Goal: Task Accomplishment & Management: Manage account settings

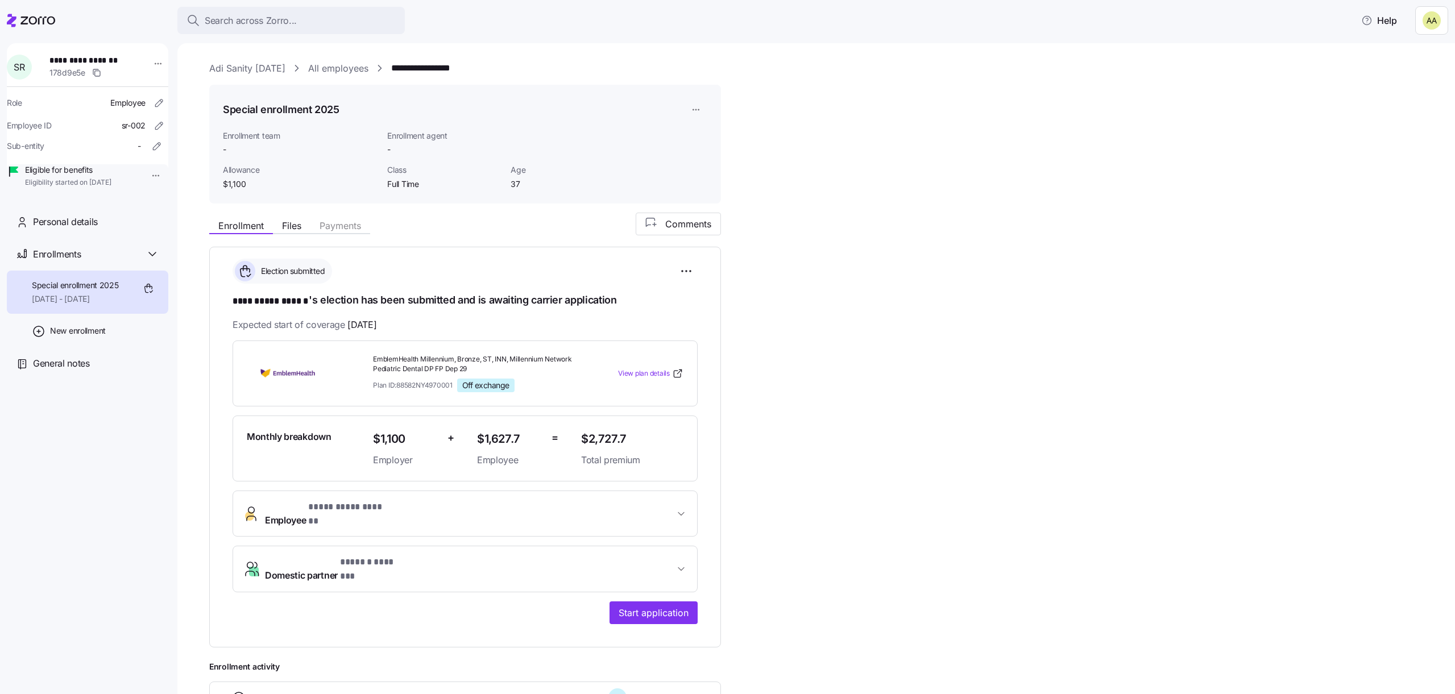
click at [335, 65] on link "All employees" at bounding box center [338, 68] width 60 height 14
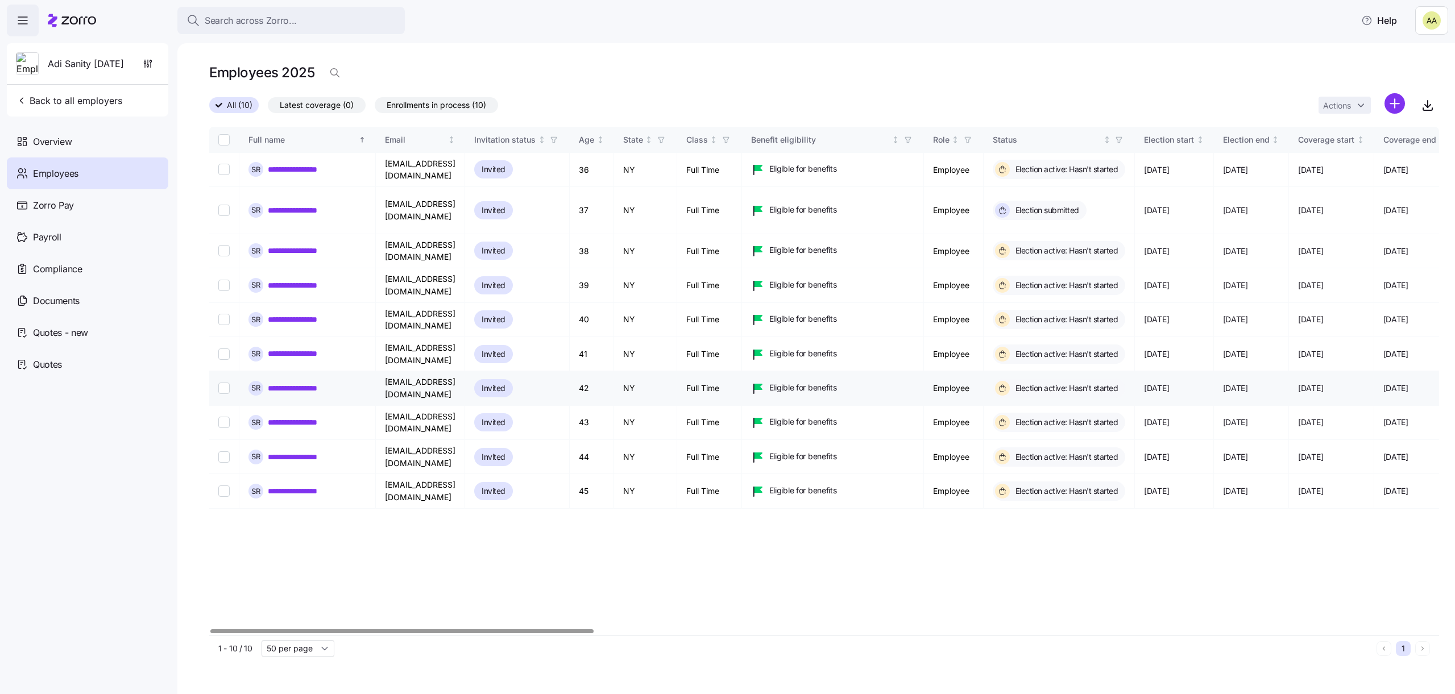
click at [308, 383] on link "**********" at bounding box center [301, 388] width 67 height 11
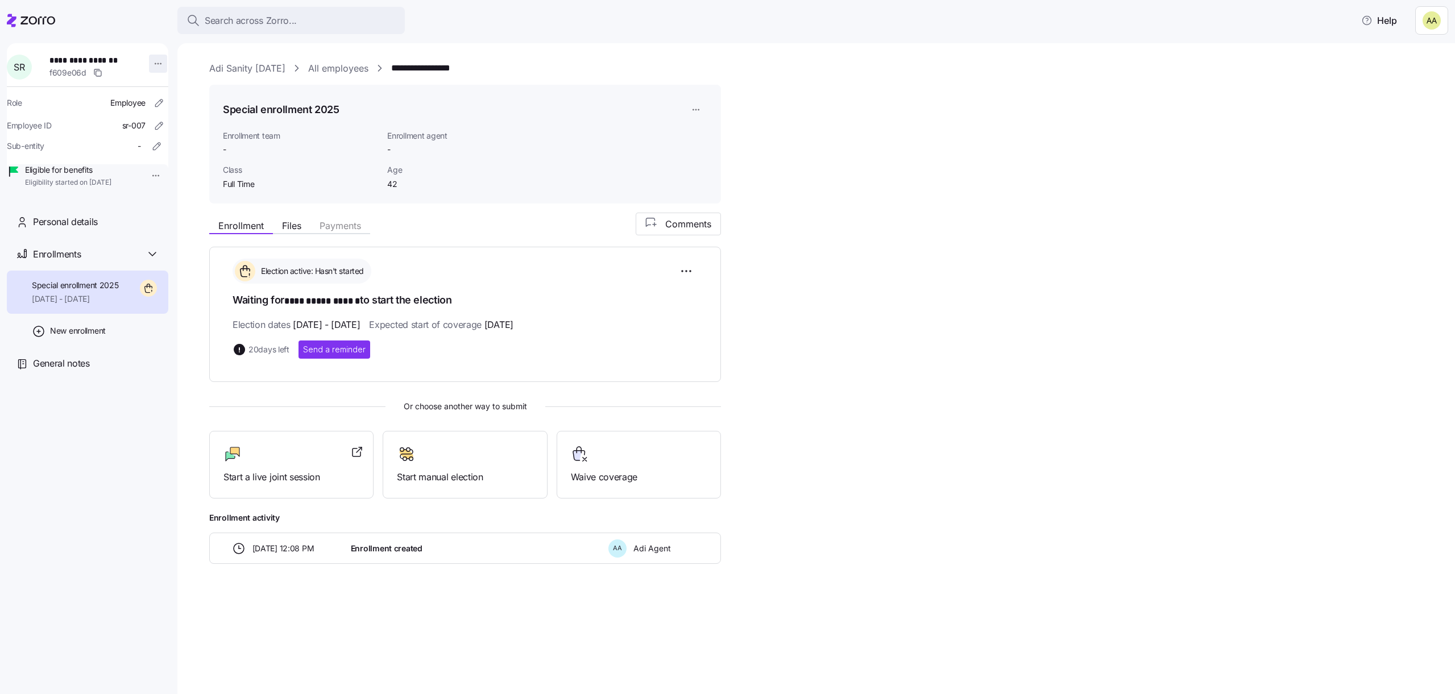
click at [146, 60] on html "**********" at bounding box center [727, 343] width 1455 height 687
click at [191, 150] on div "Log in as" at bounding box center [182, 145] width 34 height 13
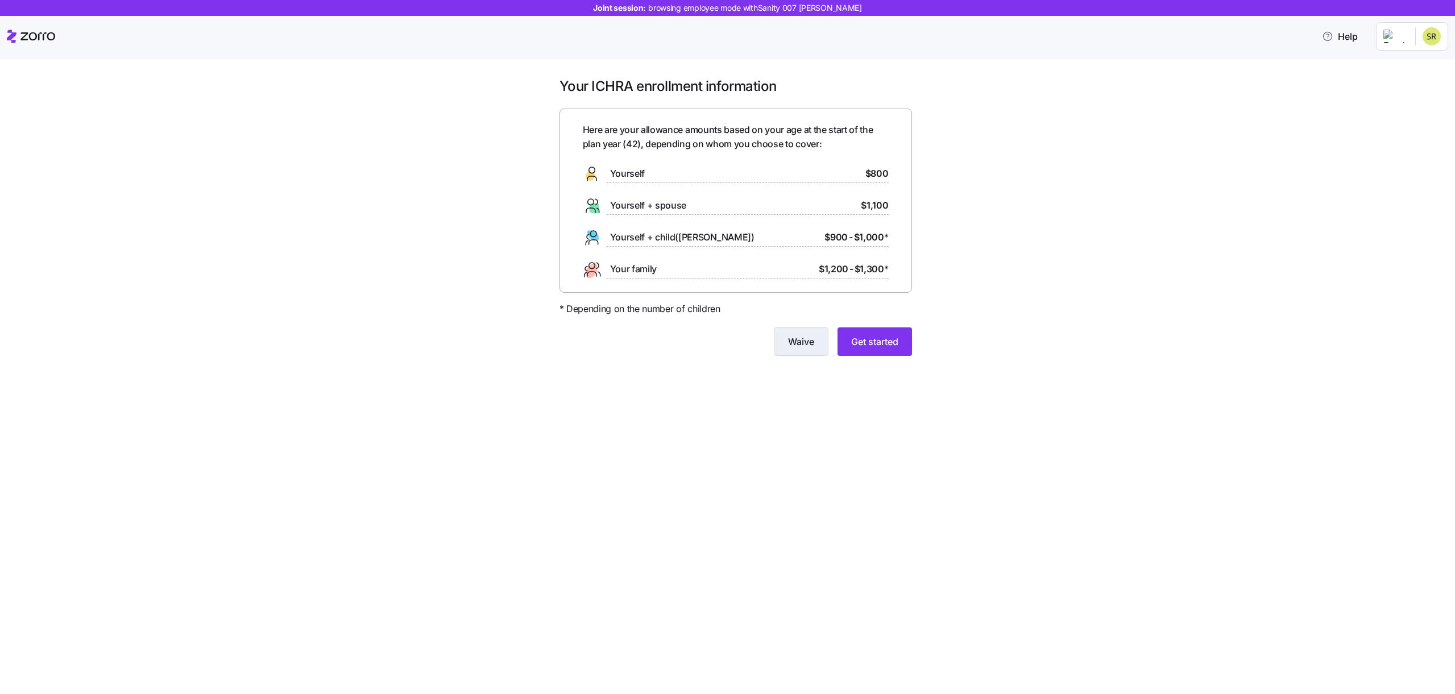
click at [803, 354] on button "Waive" at bounding box center [801, 342] width 55 height 28
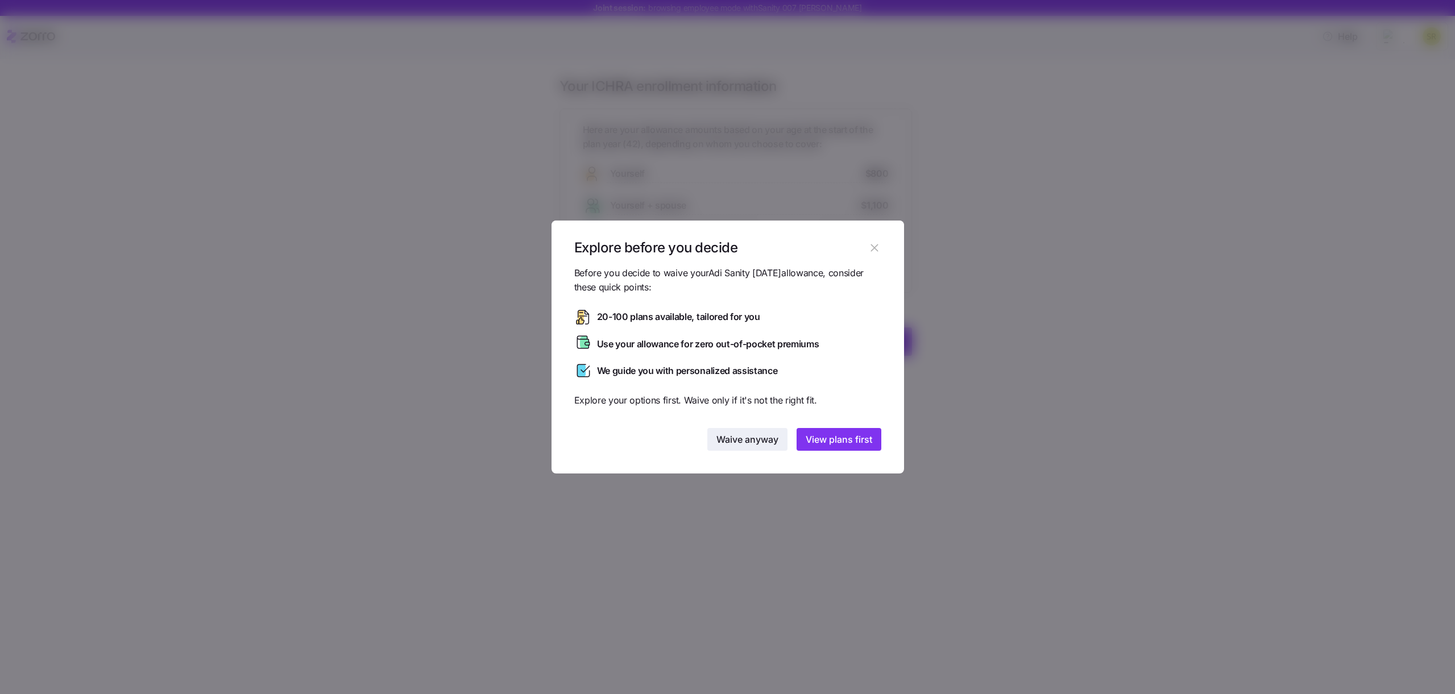
click at [774, 440] on span "Waive anyway" at bounding box center [747, 440] width 62 height 14
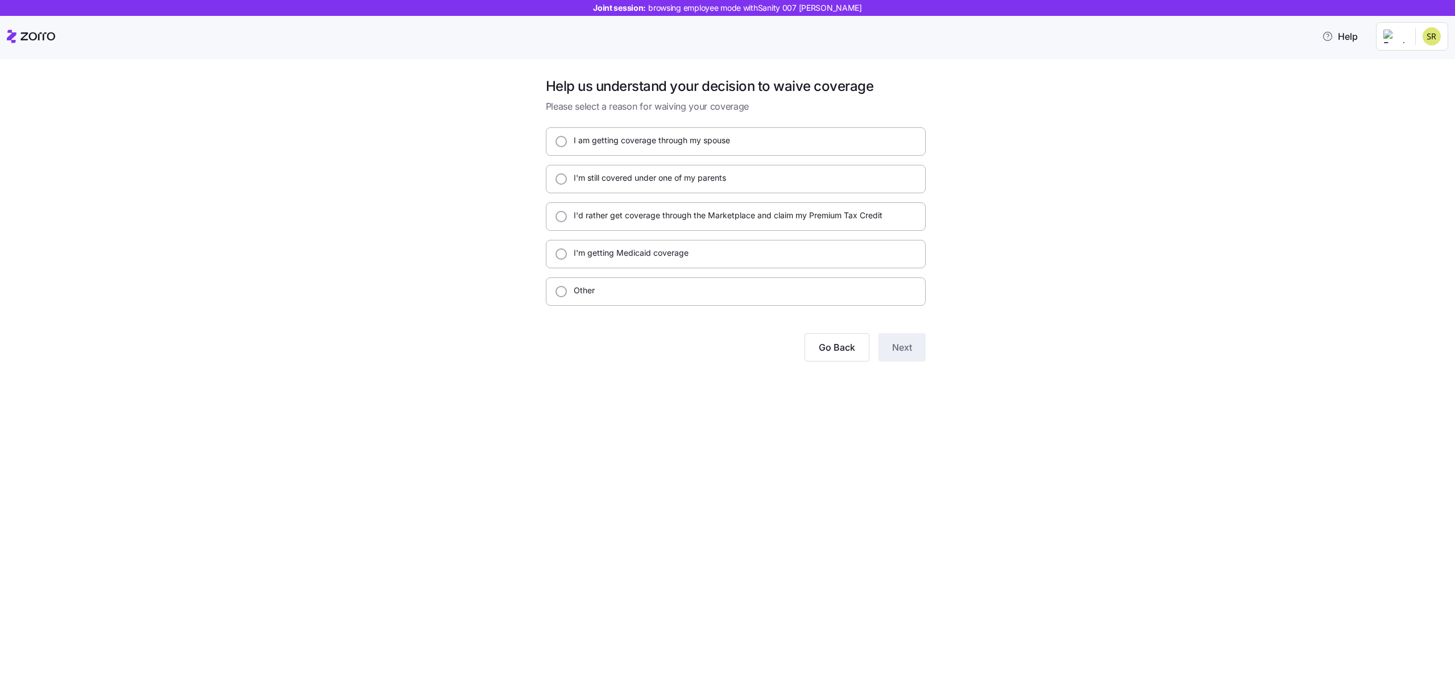
click at [657, 145] on label "I am getting coverage through my spouse" at bounding box center [648, 140] width 163 height 11
click at [567, 145] on input "I am getting coverage through my spouse" at bounding box center [561, 141] width 11 height 11
radio input "true"
click at [910, 354] on button "Next" at bounding box center [901, 347] width 47 height 28
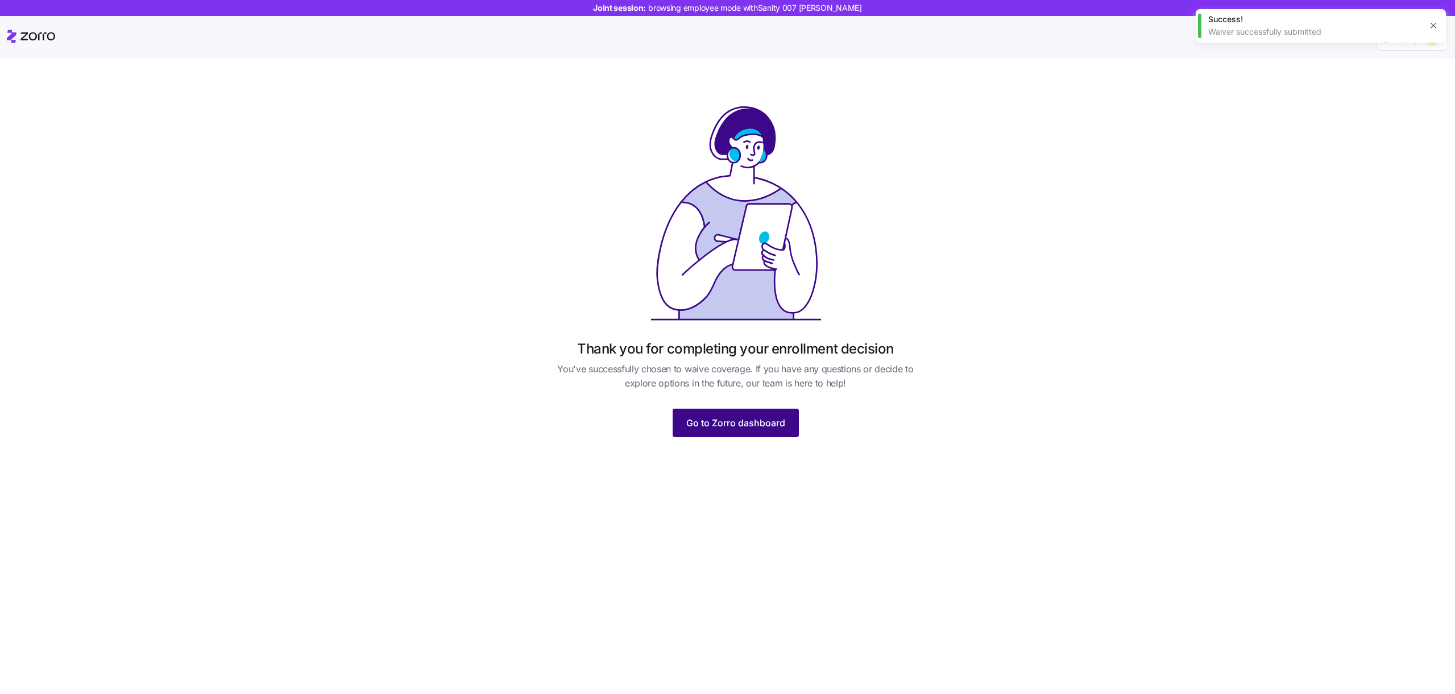
click at [778, 423] on span "Go to Zorro dashboard" at bounding box center [735, 423] width 99 height 14
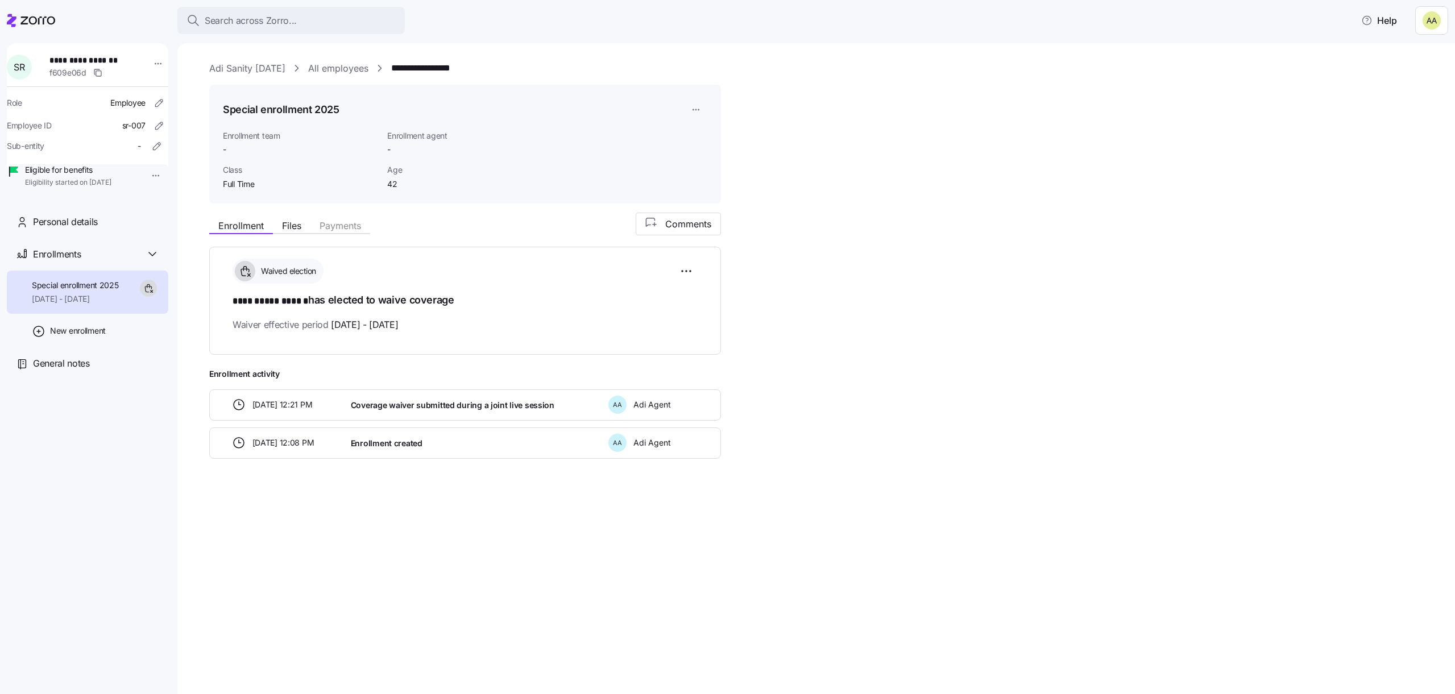
click at [328, 73] on link "All employees" at bounding box center [338, 68] width 60 height 14
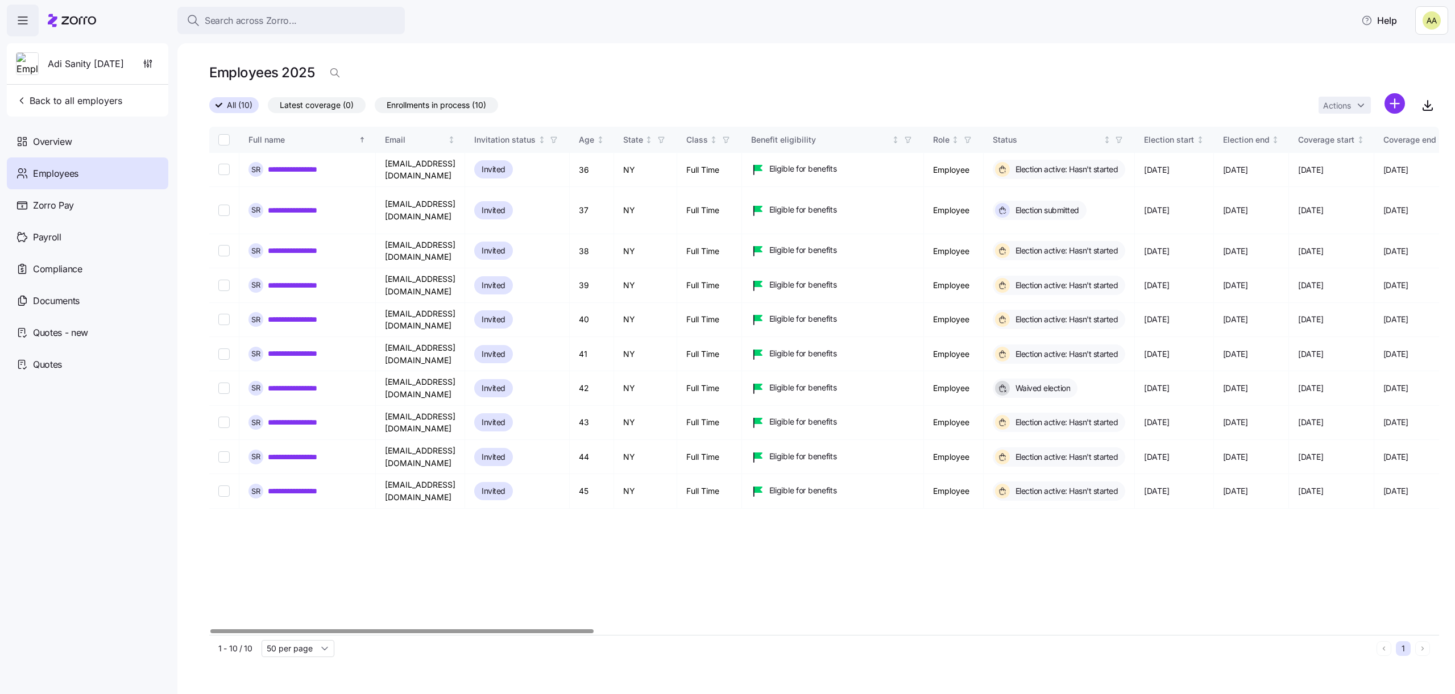
click at [230, 141] on th at bounding box center [224, 140] width 30 height 26
click at [227, 140] on input "Select all records" at bounding box center [223, 139] width 11 height 11
checkbox input "true"
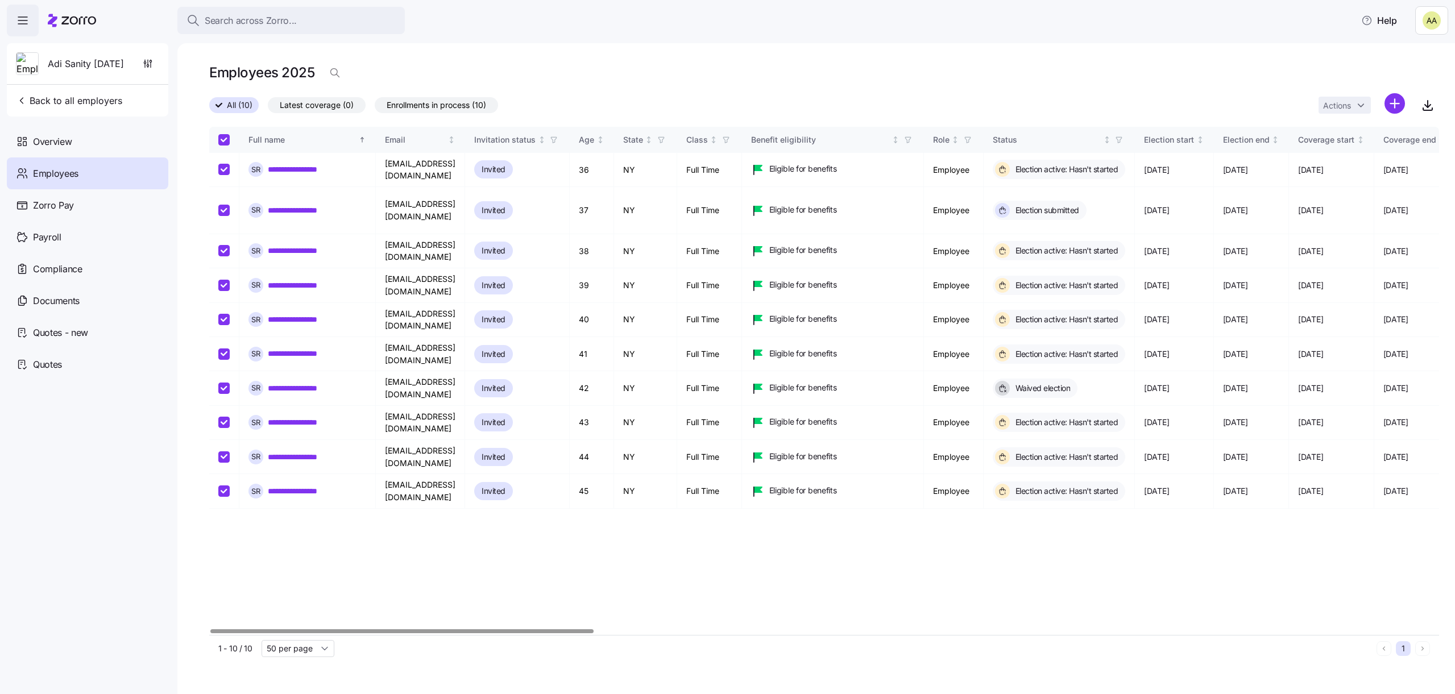
checkbox input "true"
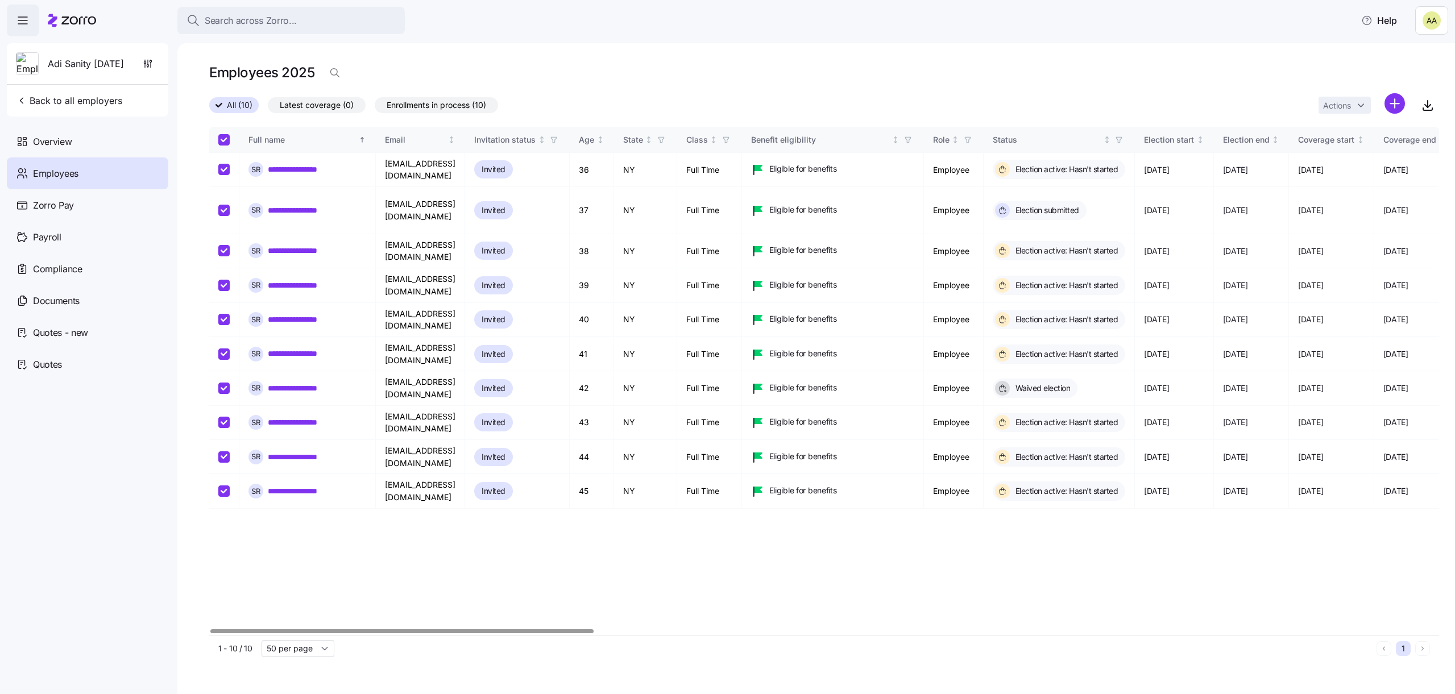
checkbox input "true"
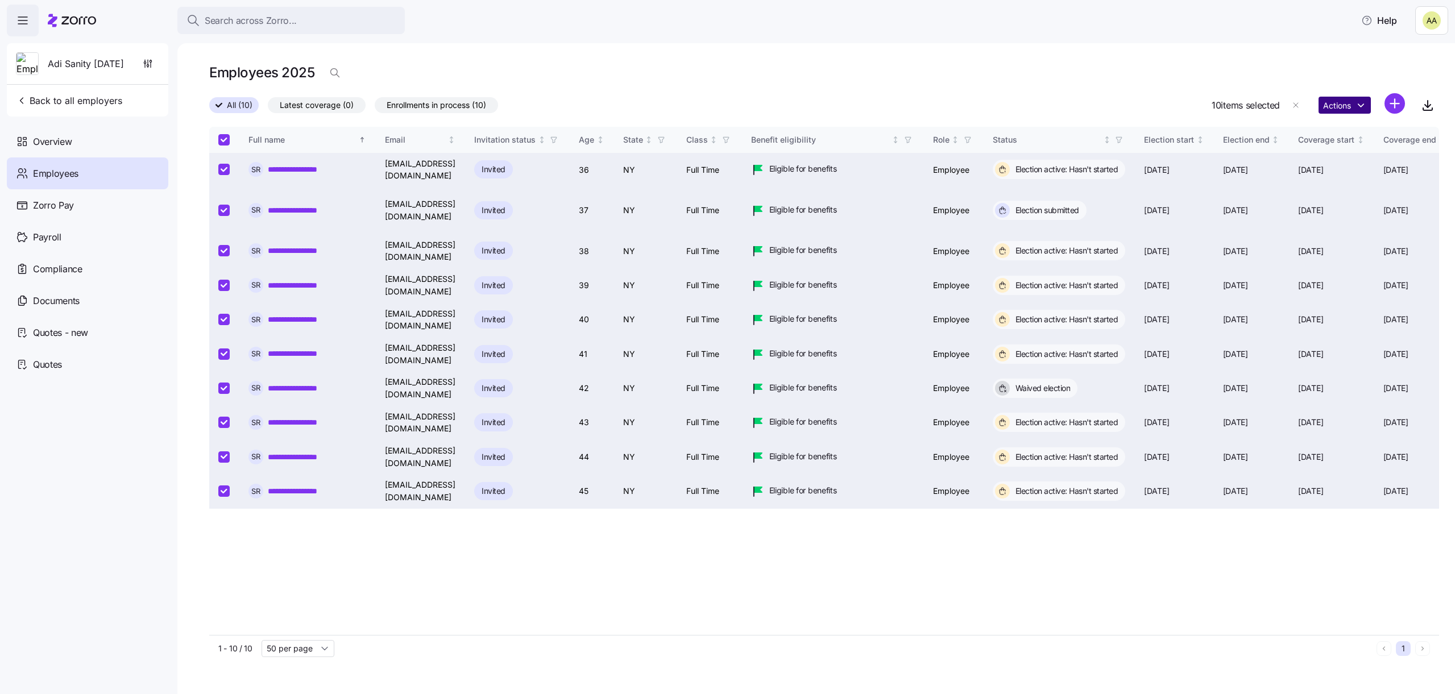
click at [1354, 101] on html "**********" at bounding box center [727, 343] width 1455 height 687
click at [1377, 206] on div "Delete employees" at bounding box center [1408, 204] width 67 height 13
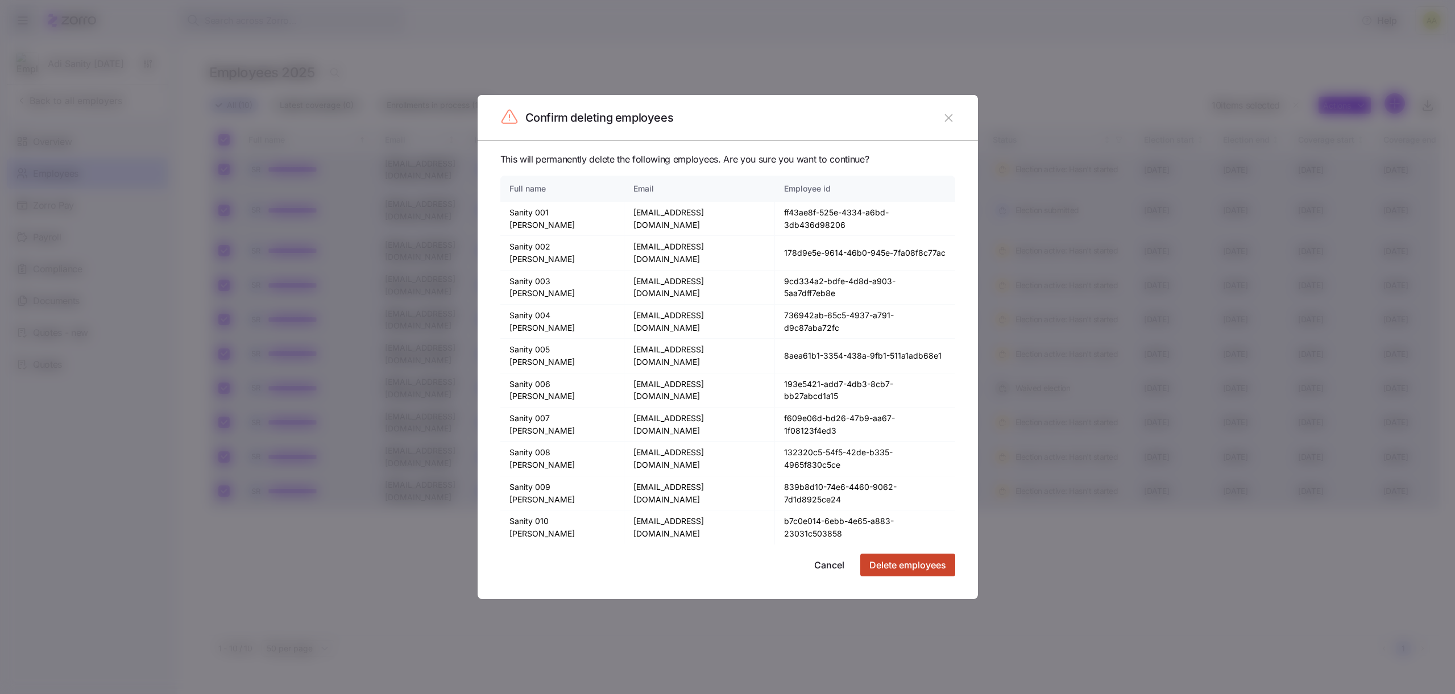
click at [893, 558] on span "Delete employees" at bounding box center [907, 565] width 77 height 14
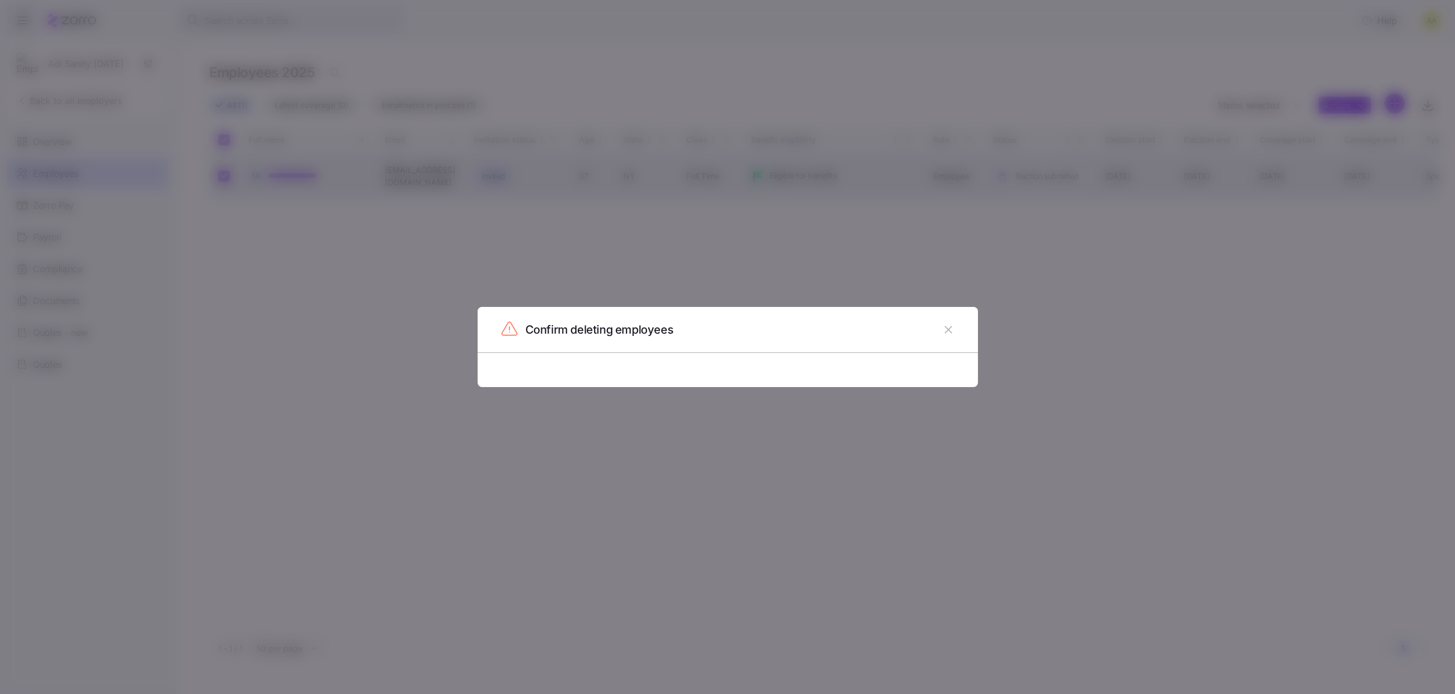
click at [945, 326] on icon "button" at bounding box center [948, 329] width 7 height 7
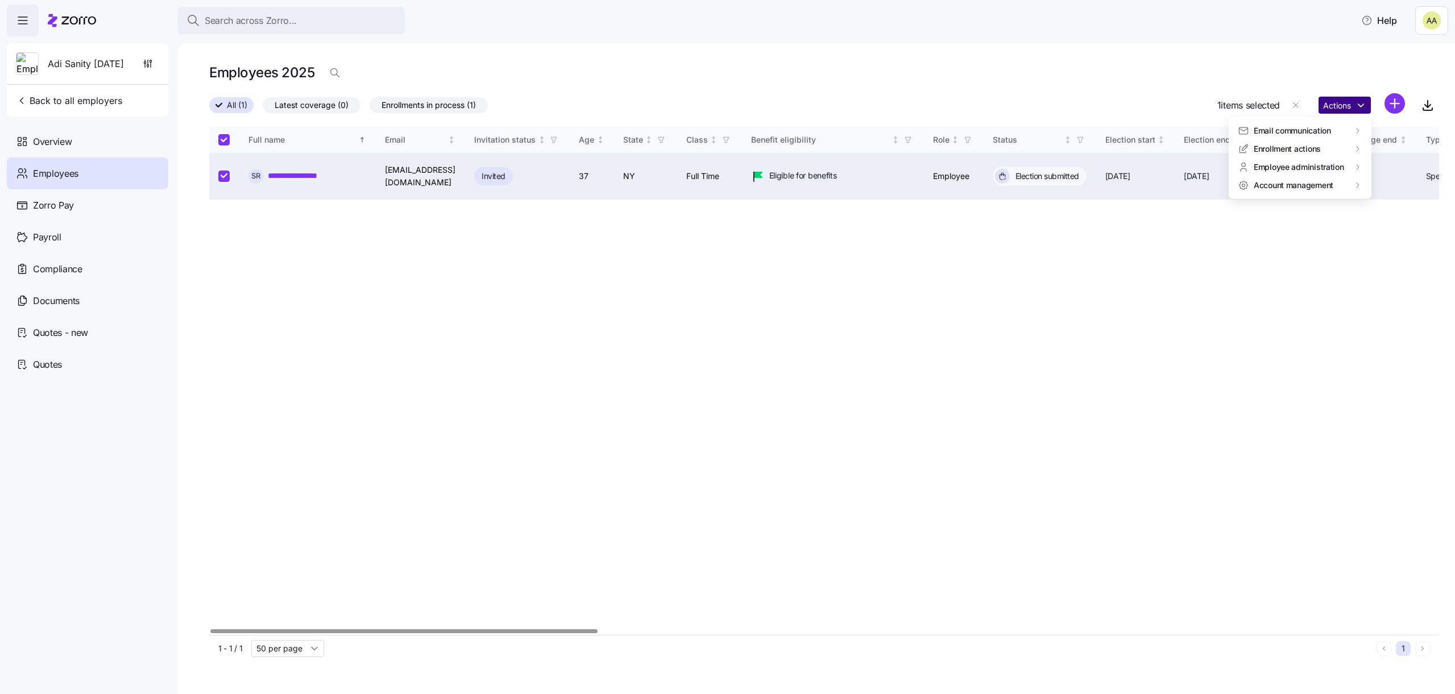
click at [1332, 113] on html "**********" at bounding box center [727, 343] width 1455 height 687
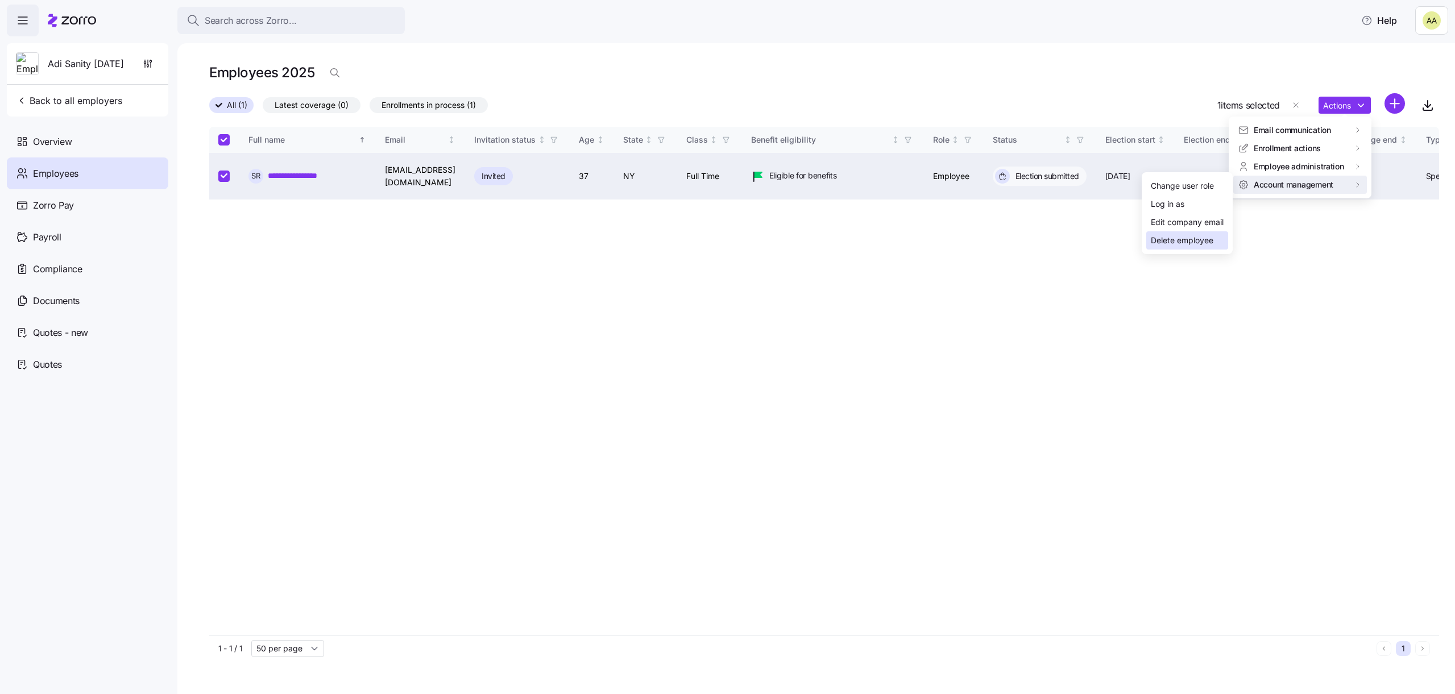
click at [1167, 247] on div "Delete employee" at bounding box center [1187, 240] width 82 height 18
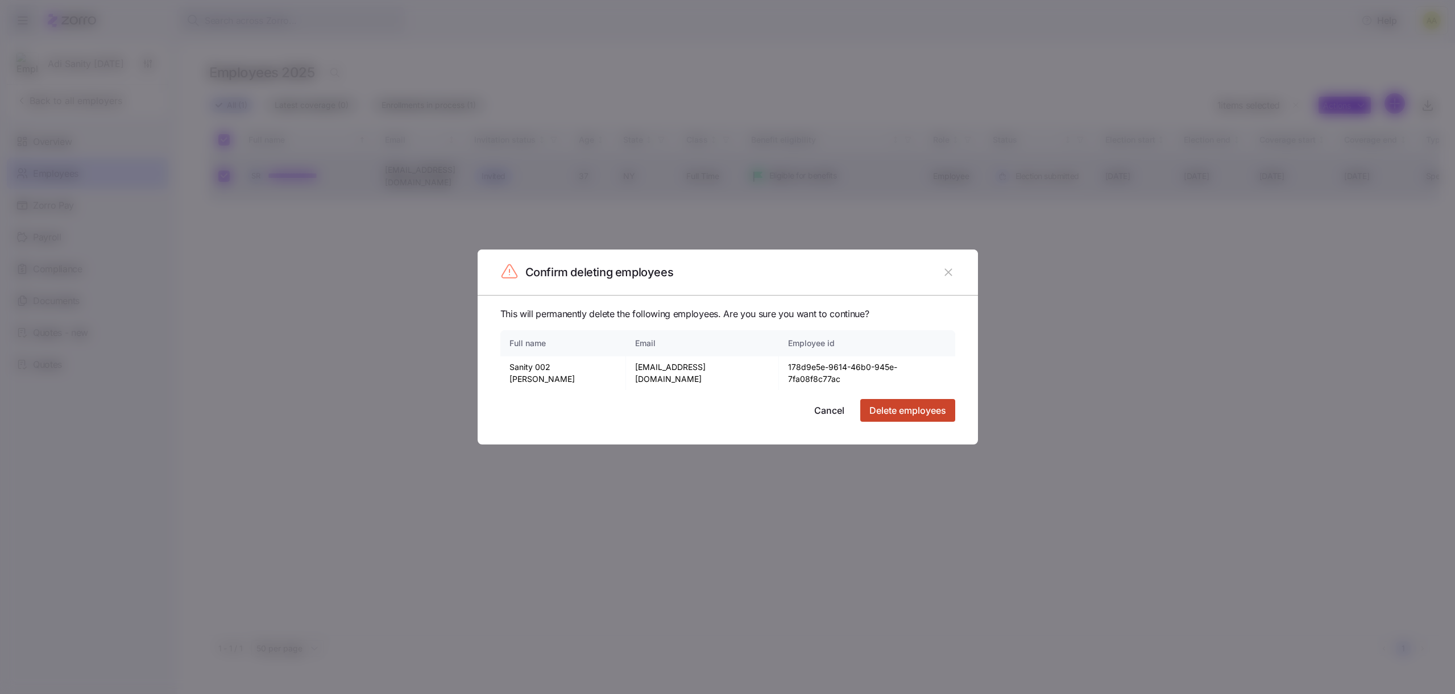
click at [940, 413] on button "Delete employees" at bounding box center [907, 410] width 95 height 23
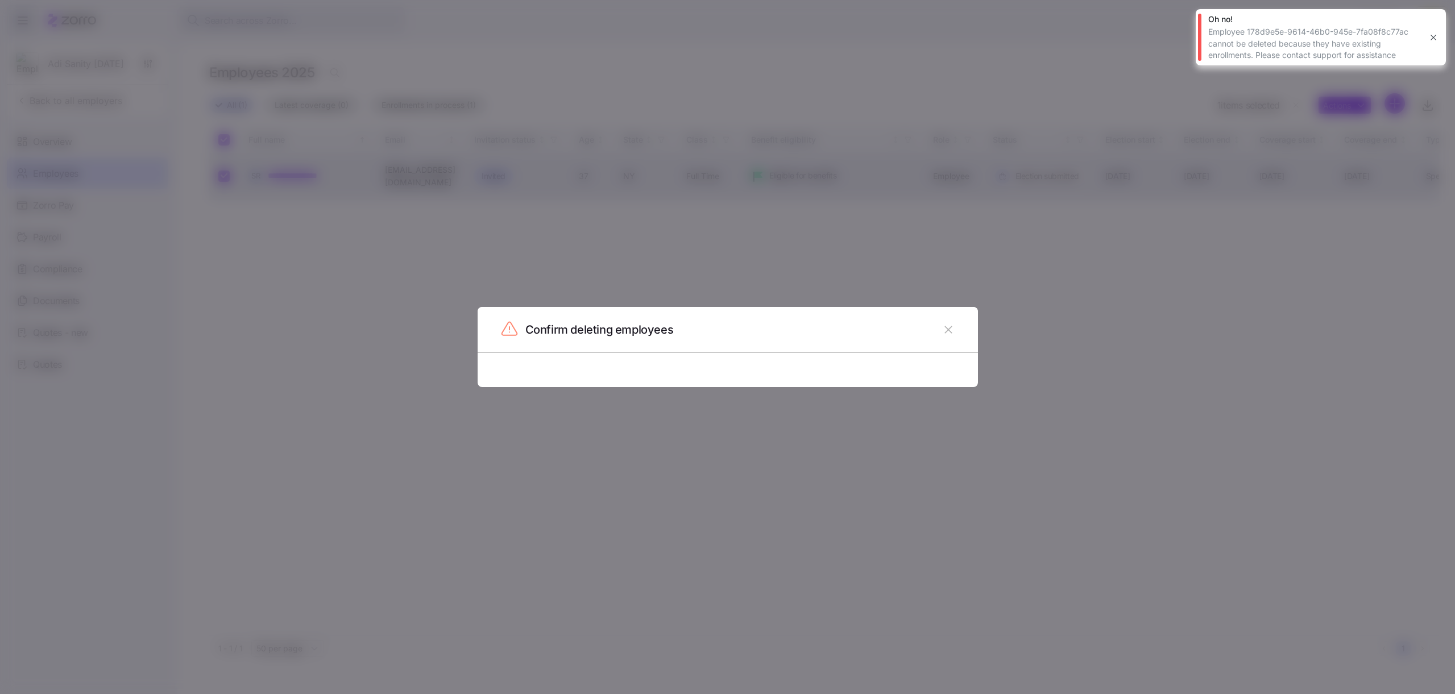
click at [947, 333] on icon "button" at bounding box center [948, 330] width 13 height 13
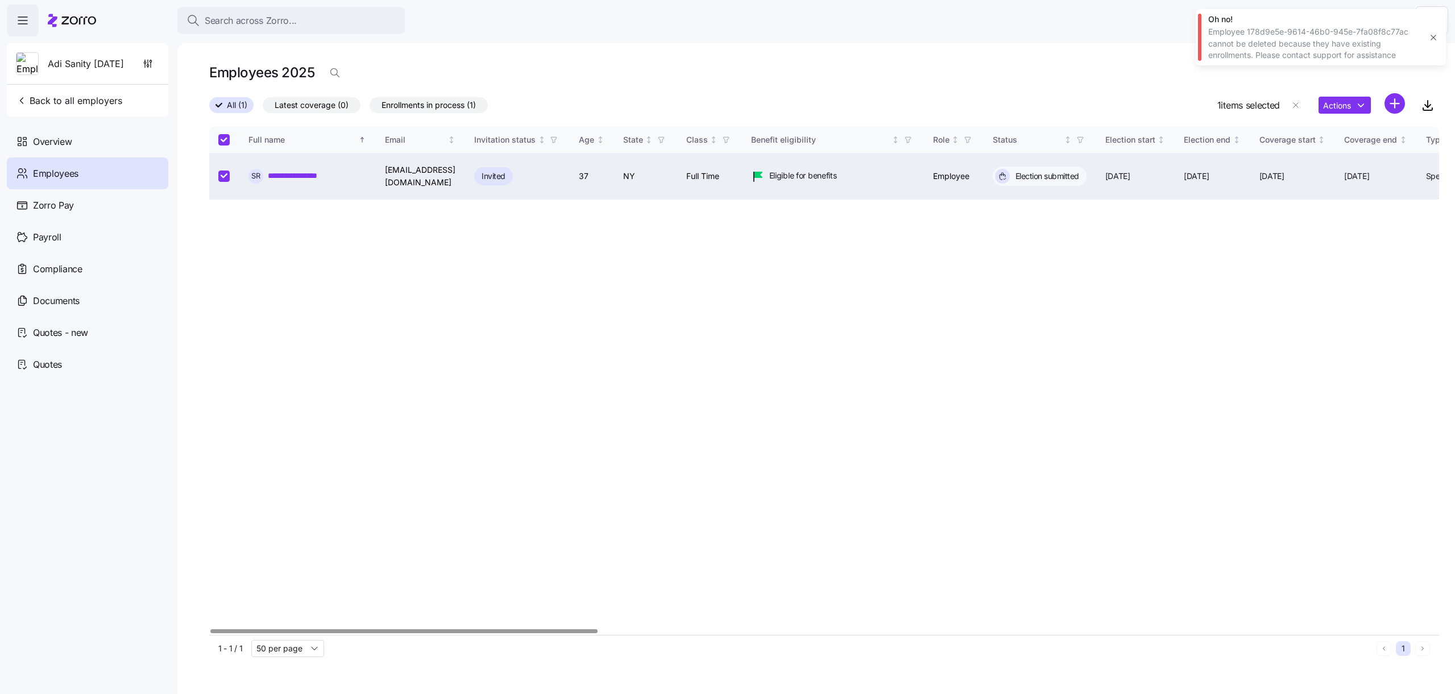
click at [287, 177] on link "**********" at bounding box center [302, 175] width 68 height 11
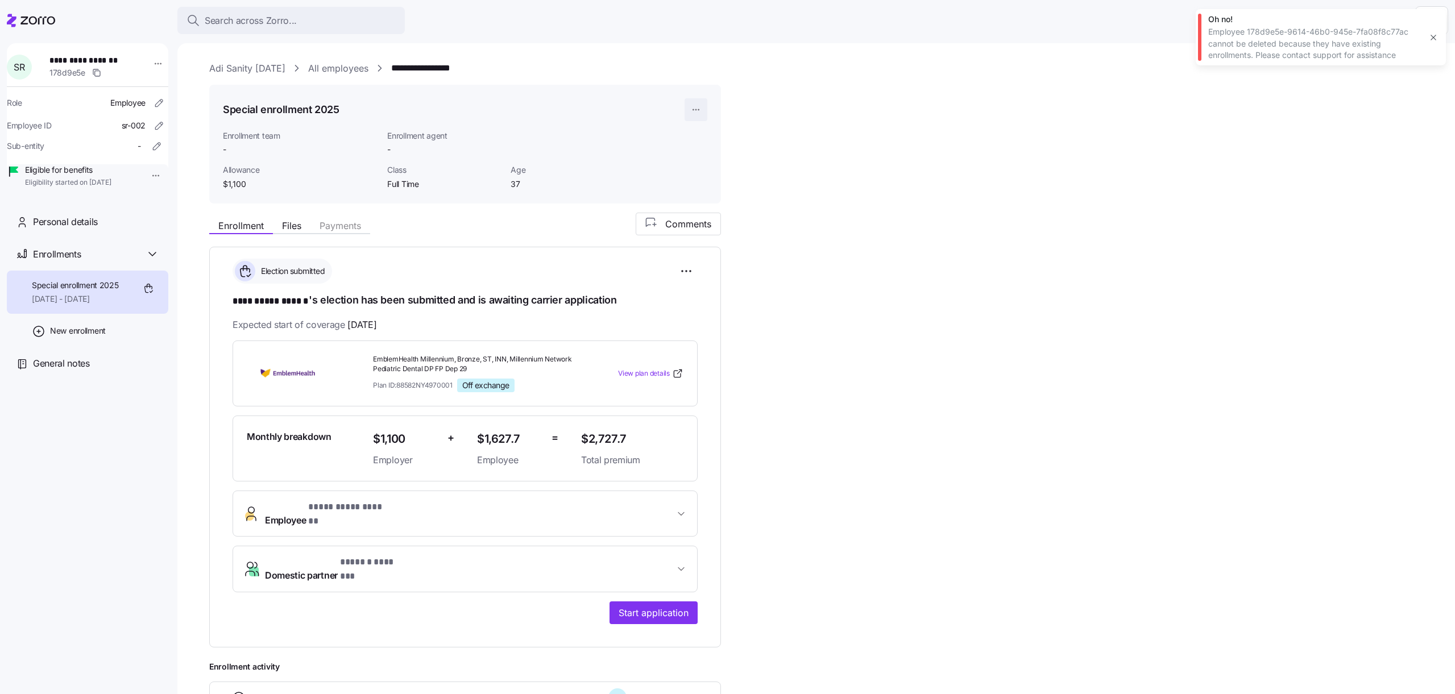
click at [691, 102] on html "**********" at bounding box center [727, 343] width 1455 height 687
click at [708, 175] on div "Delete enrollment record" at bounding box center [740, 174] width 92 height 13
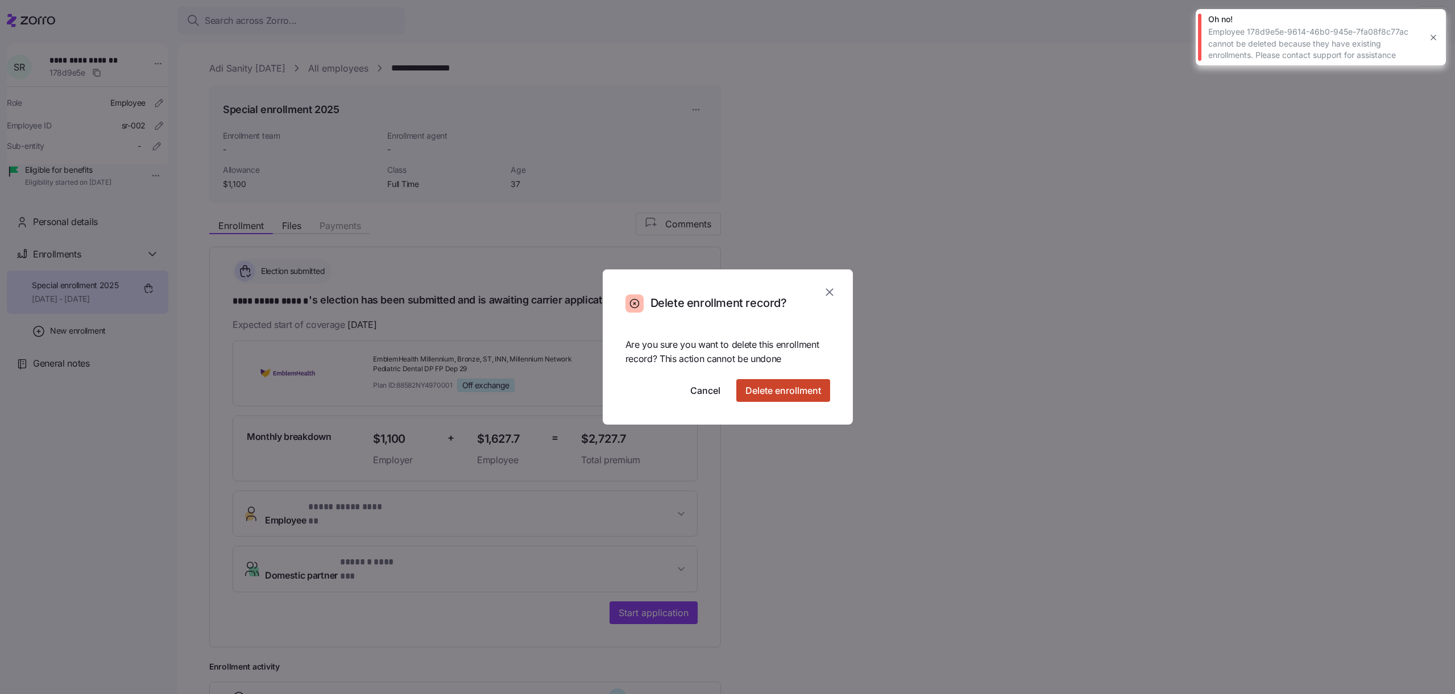
click at [809, 386] on span "Delete enrollment" at bounding box center [783, 391] width 76 height 14
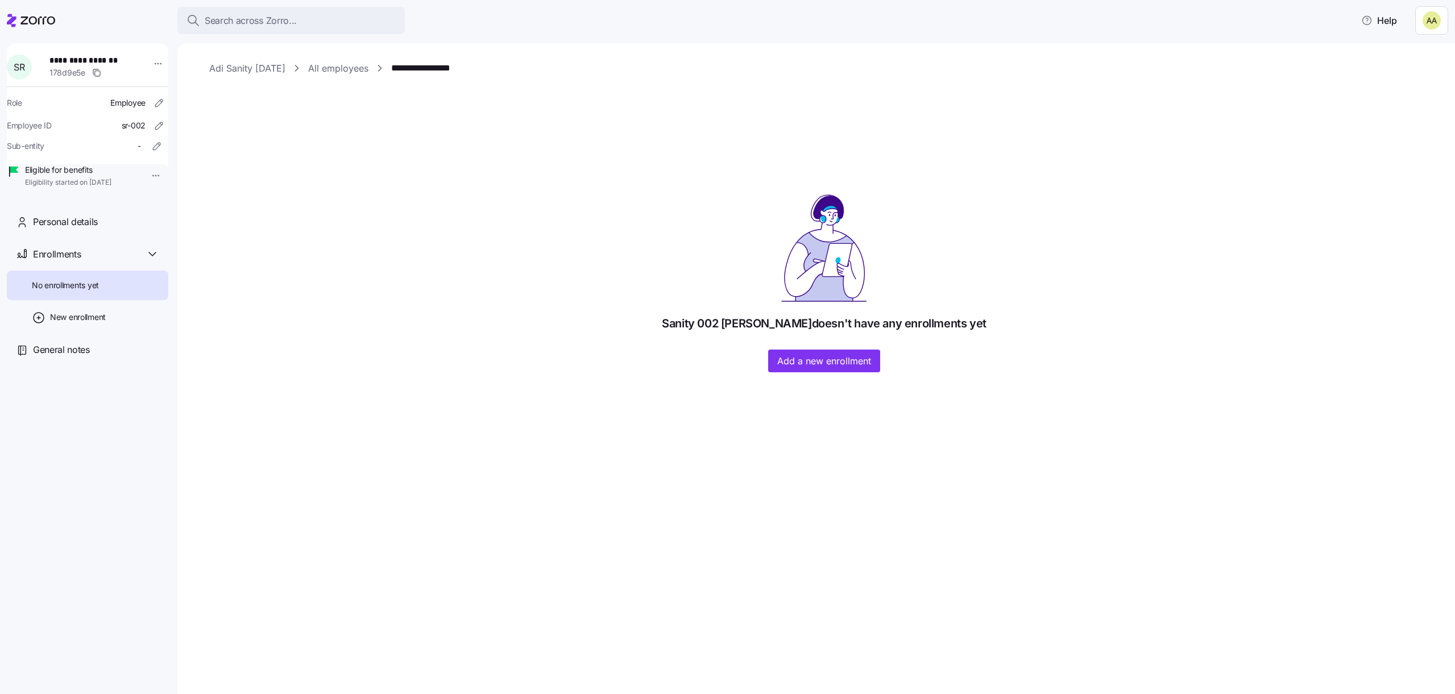
click at [318, 68] on link "All employees" at bounding box center [338, 68] width 60 height 14
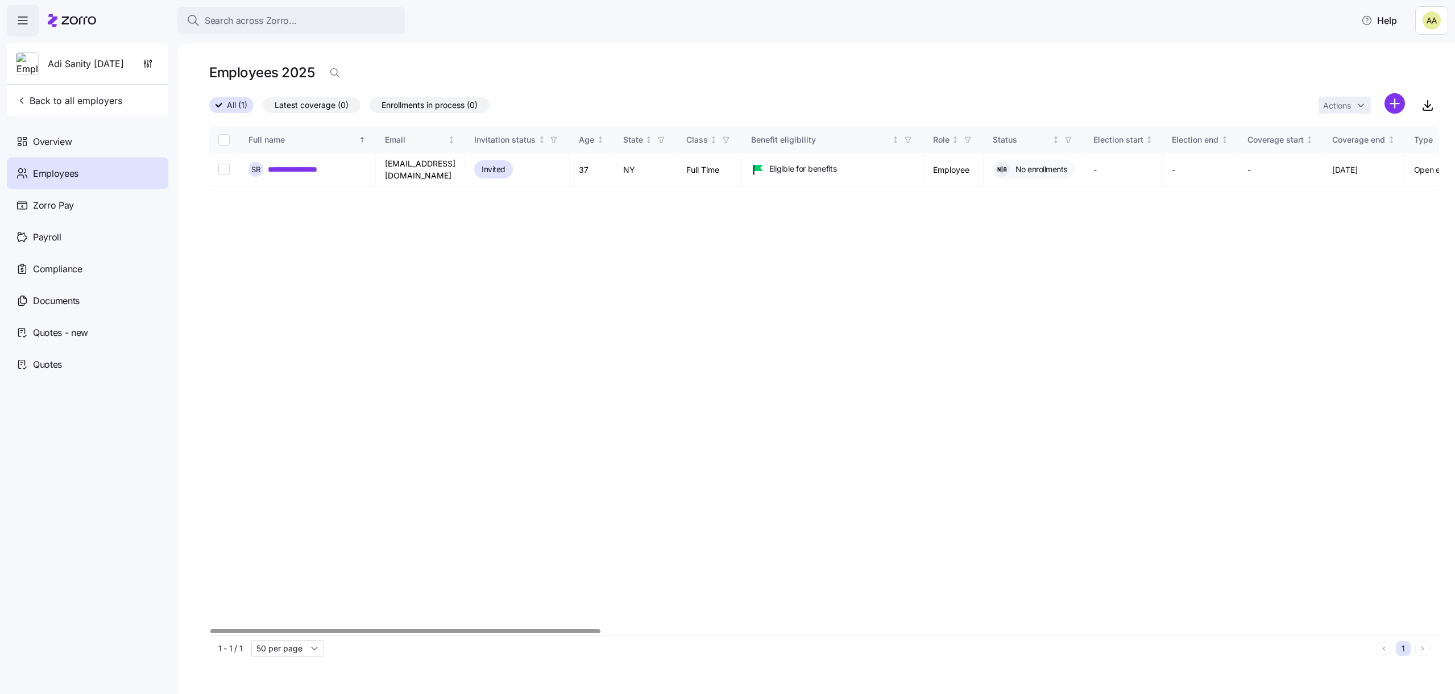
click at [220, 140] on input "Select all records" at bounding box center [223, 139] width 11 height 11
checkbox input "true"
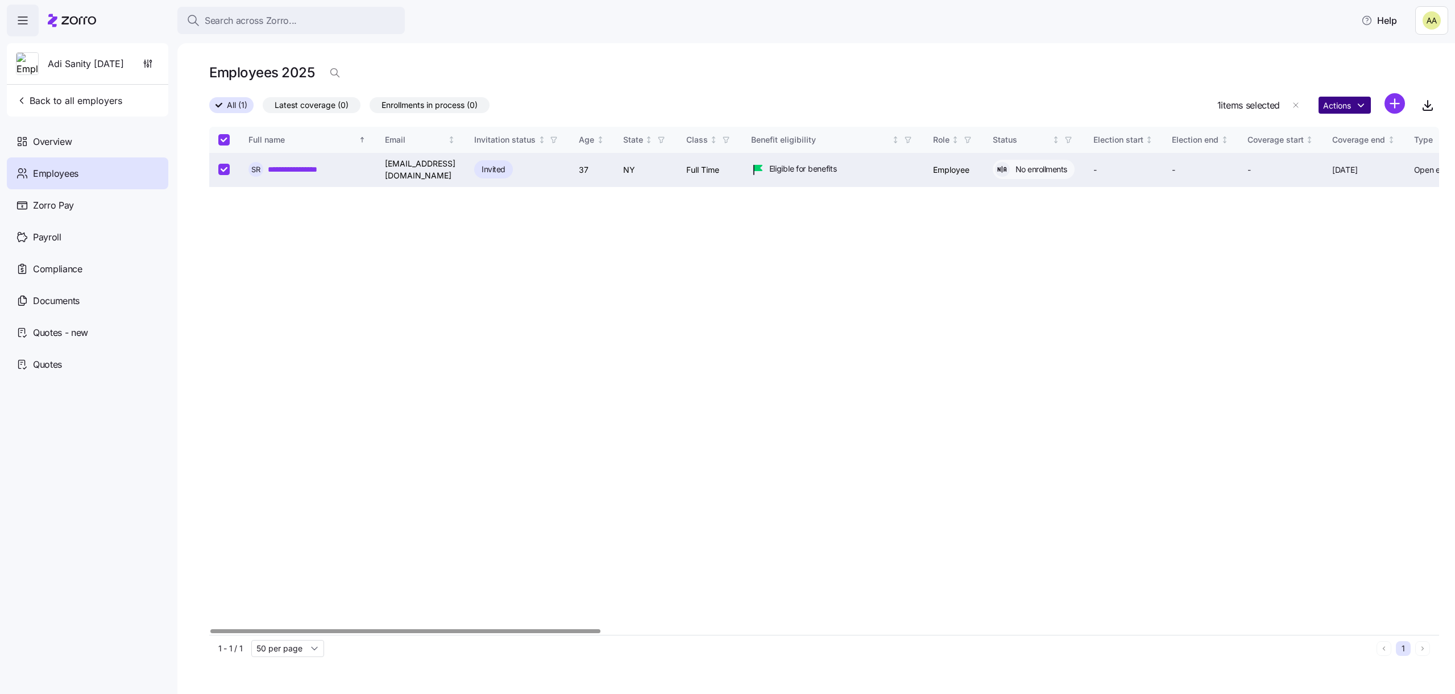
click at [1338, 108] on html "**********" at bounding box center [727, 343] width 1455 height 687
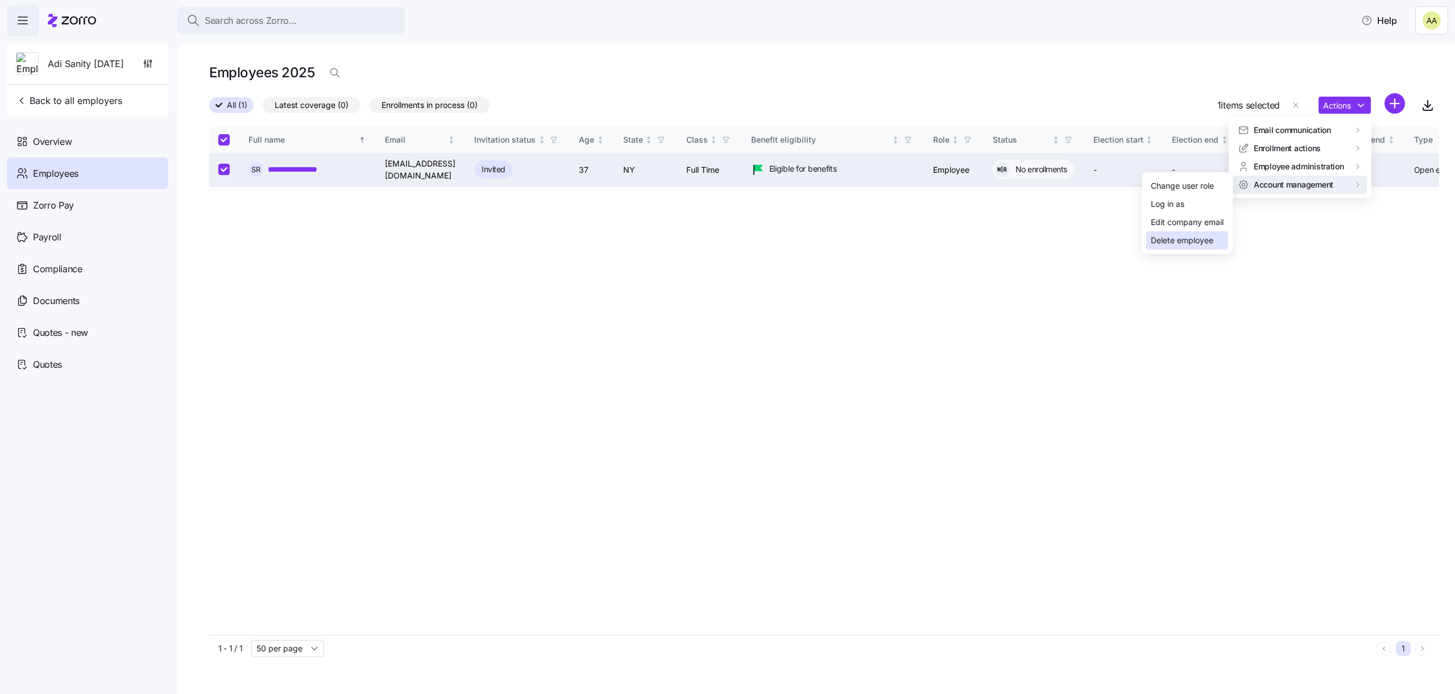
click at [1170, 249] on div "Delete employee" at bounding box center [1187, 240] width 82 height 18
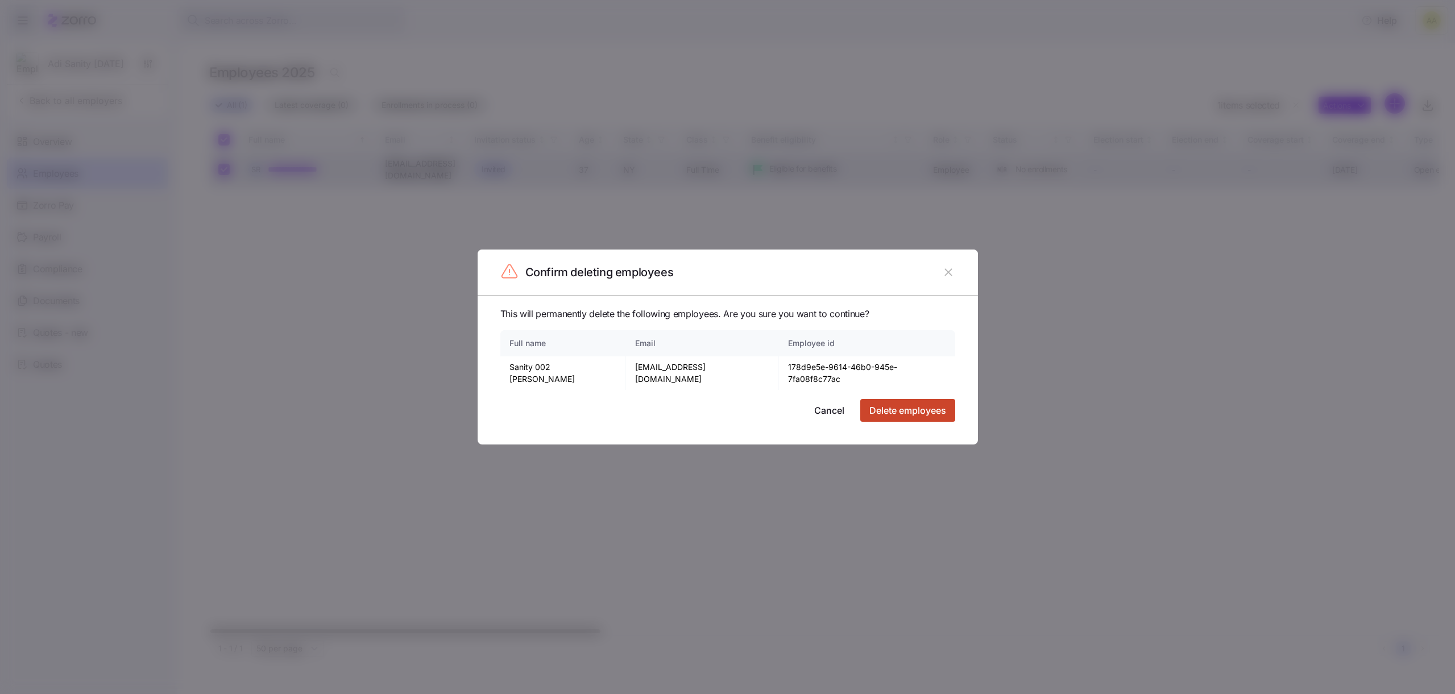
click at [901, 404] on span "Delete employees" at bounding box center [907, 411] width 77 height 14
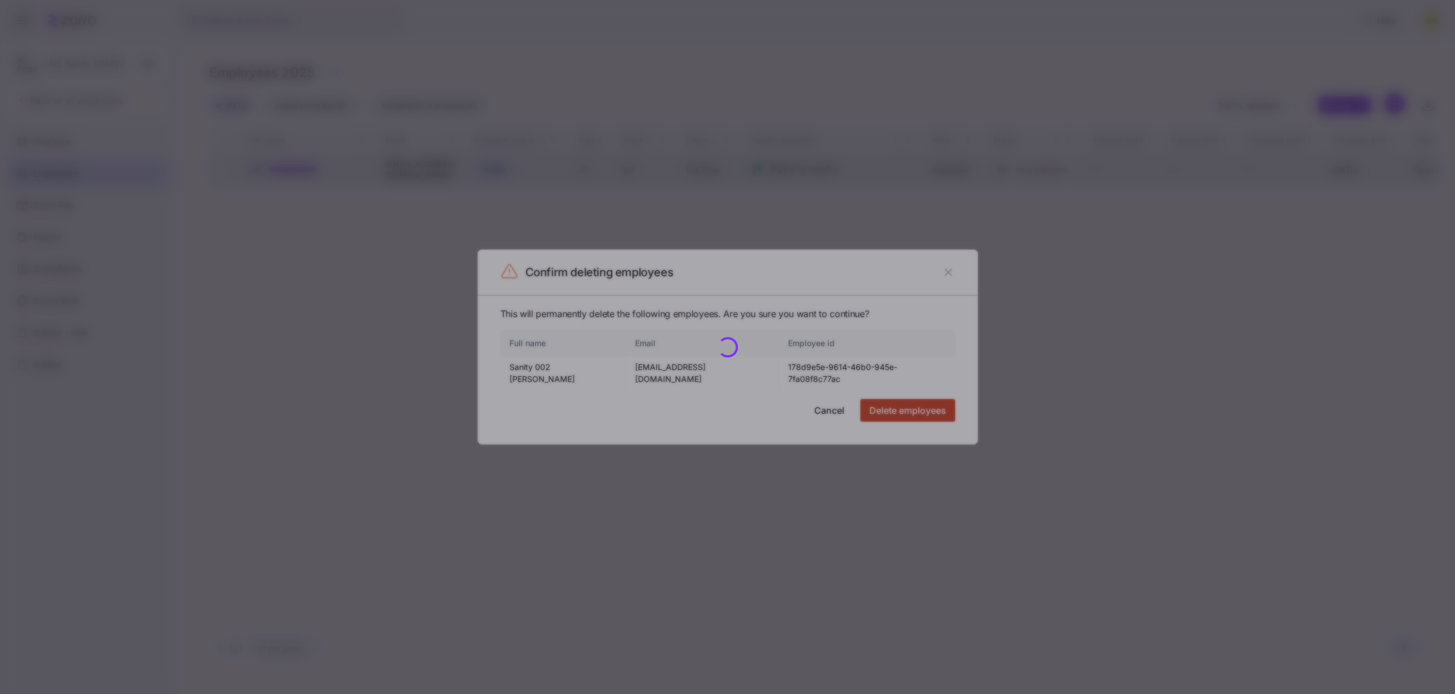
checkbox input "false"
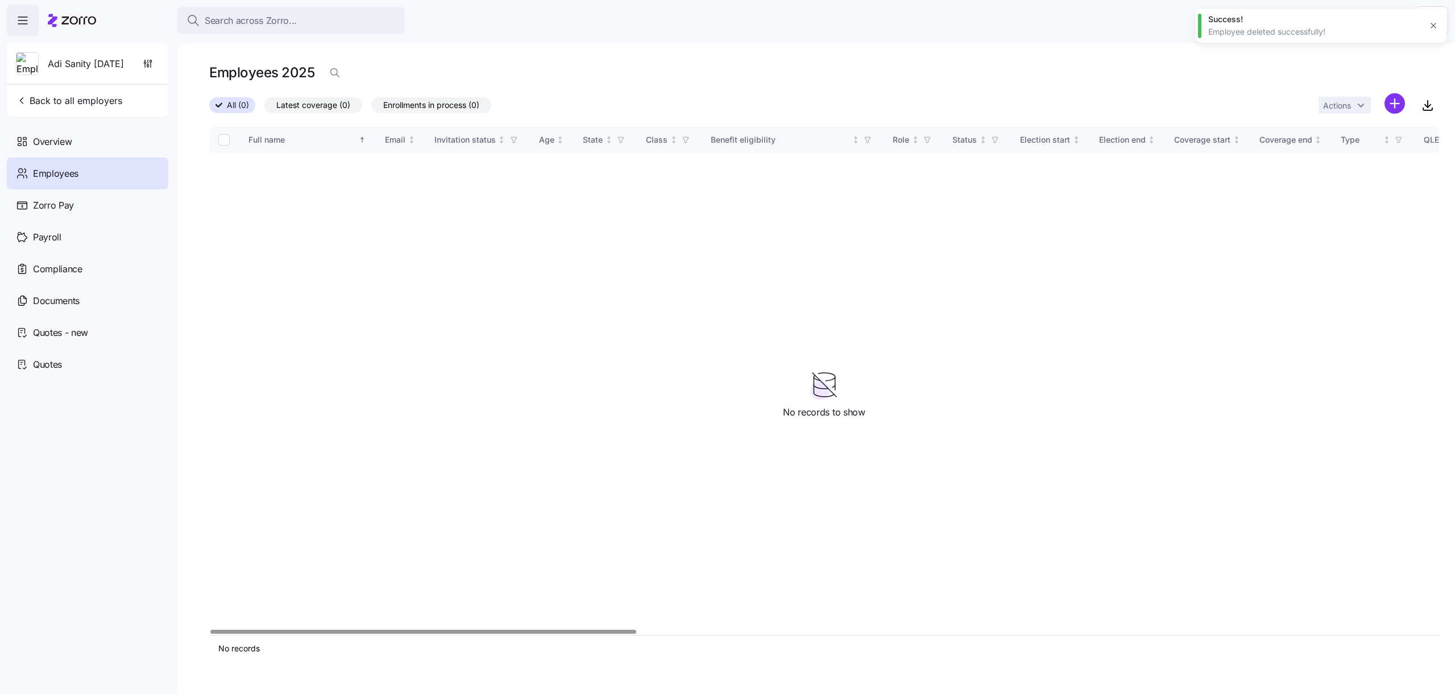
click at [1436, 25] on icon "button" at bounding box center [1433, 25] width 9 height 9
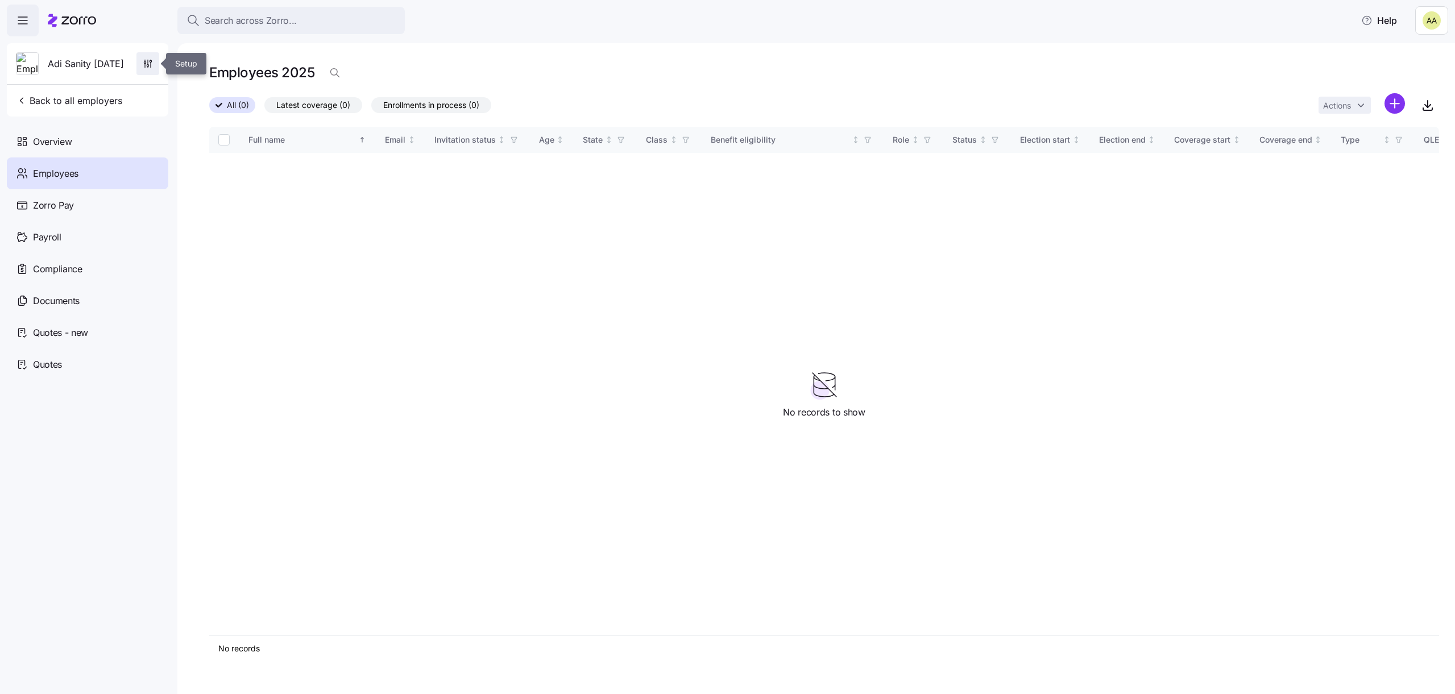
click at [145, 70] on span "button" at bounding box center [148, 64] width 22 height 22
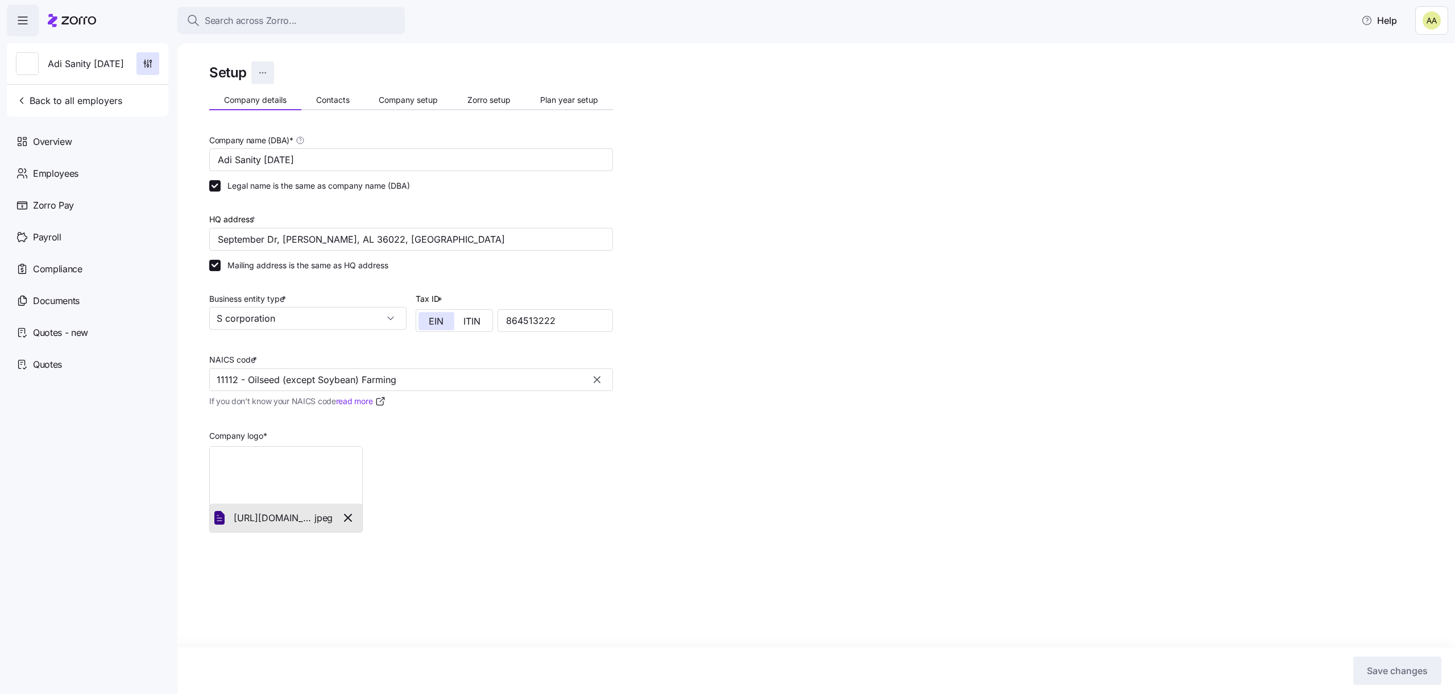
click at [258, 72] on html "Search across Zorro... Help Adi Sanity Sep29 Back to all employers Overview Emp…" at bounding box center [727, 343] width 1455 height 687
click at [256, 134] on div "Delete employer" at bounding box center [217, 137] width 105 height 18
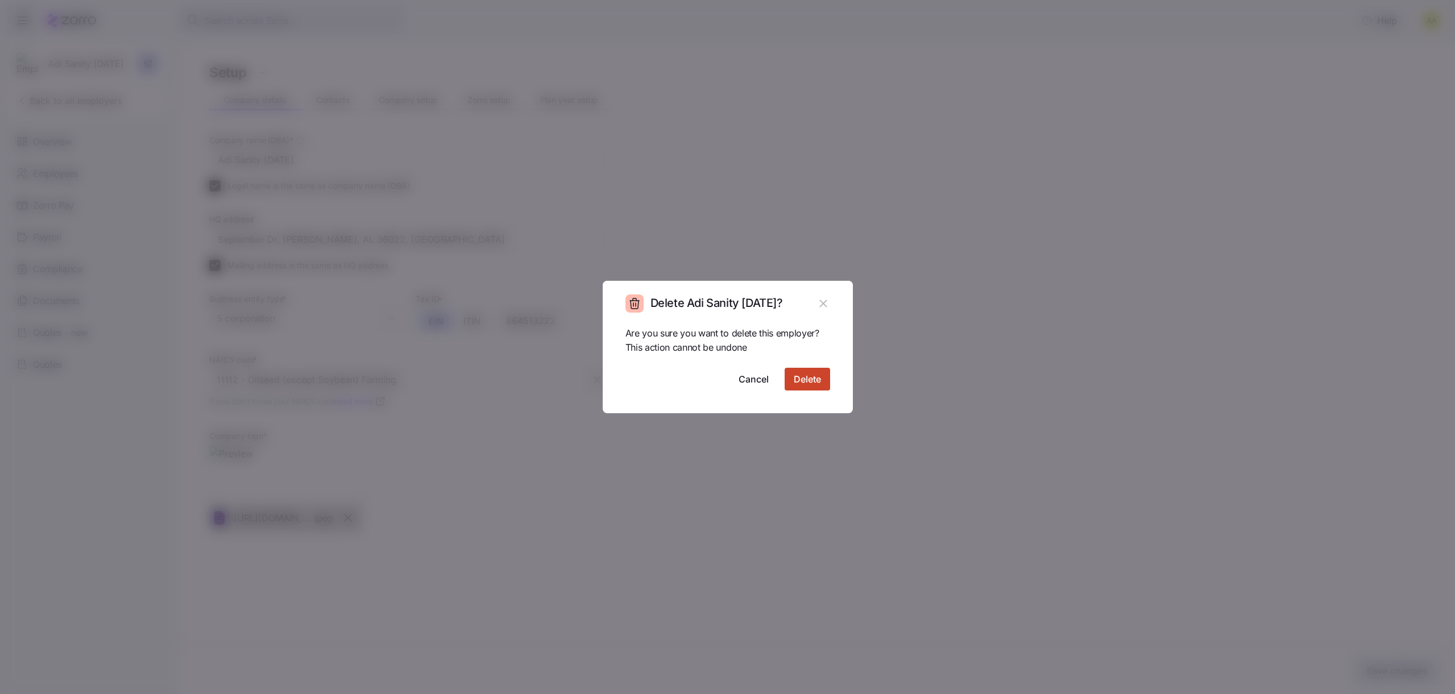
click at [806, 375] on span "Delete" at bounding box center [807, 379] width 27 height 14
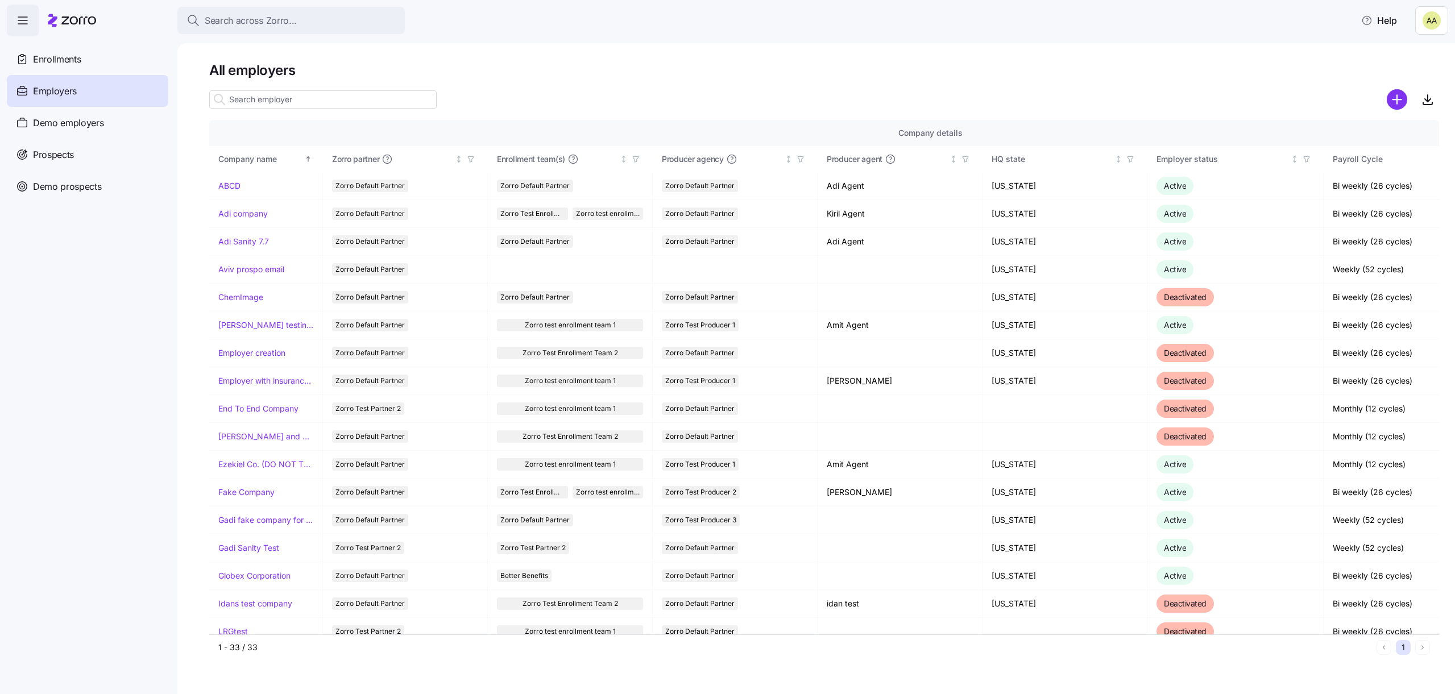
click at [1427, 16] on html "Search across Zorro... Help Enrollments Employers Demo employers Prospects Demo…" at bounding box center [727, 343] width 1455 height 687
click at [1392, 68] on div "Log out" at bounding box center [1401, 69] width 44 height 13
